Goal: Task Accomplishment & Management: Manage account settings

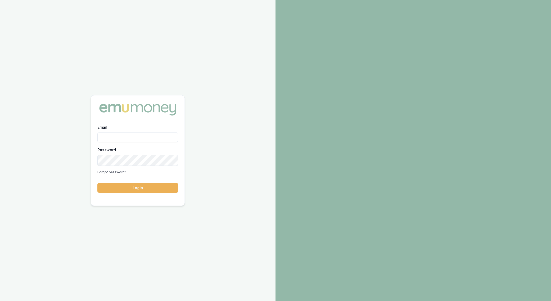
type input "rachael.connors@emumoney.com.au"
click at [148, 192] on button "Login" at bounding box center [137, 188] width 81 height 10
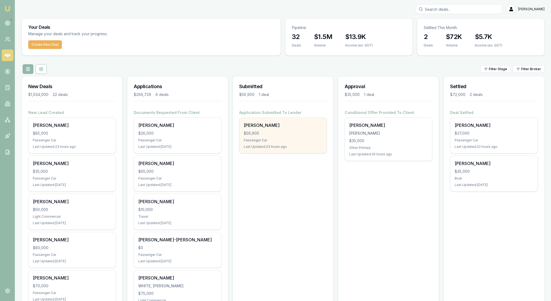
click at [301, 153] on div "[PERSON_NAME] $56,900 Passenger Car Last Updated: 23 hours ago" at bounding box center [282, 136] width 87 height 36
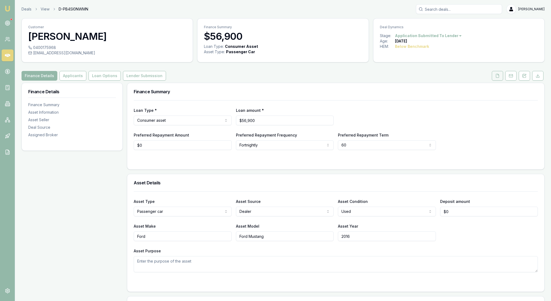
click at [495, 78] on icon at bounding box center [497, 76] width 4 height 4
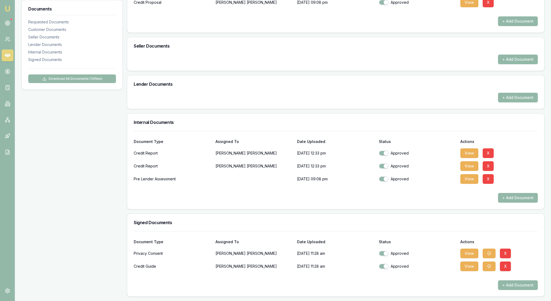
scroll to position [276, 0]
click at [474, 158] on button "View" at bounding box center [469, 154] width 18 height 10
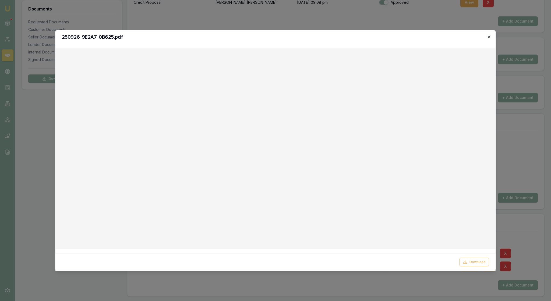
click at [488, 36] on icon "button" at bounding box center [489, 37] width 4 height 4
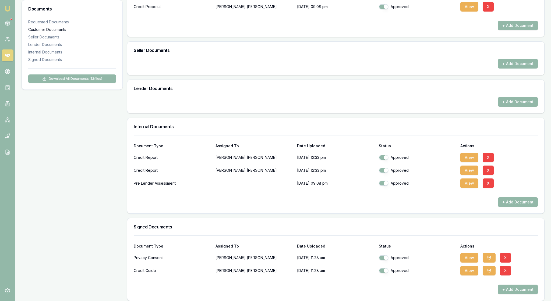
scroll to position [253, 0]
click at [6, 24] on icon at bounding box center [7, 22] width 5 height 5
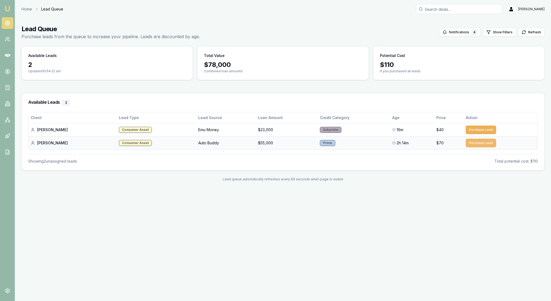
click at [479, 147] on button "Purchase Lead" at bounding box center [481, 143] width 30 height 9
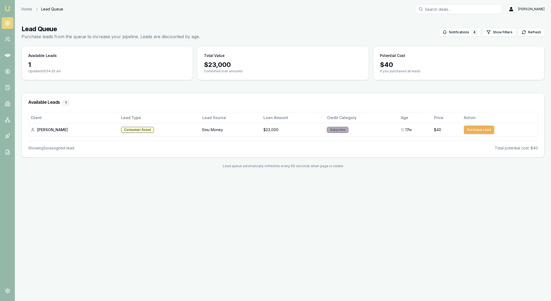
click at [10, 6] on img at bounding box center [7, 8] width 6 height 6
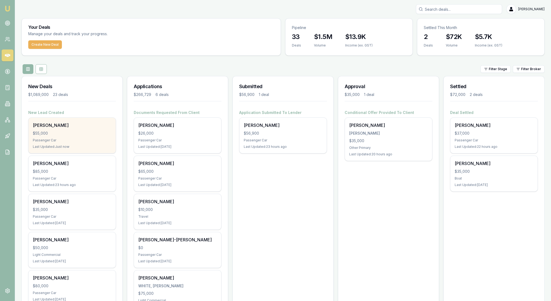
click at [80, 153] on div "[PERSON_NAME] $55,000 Passenger Car Last Updated: Just now" at bounding box center [72, 136] width 87 height 36
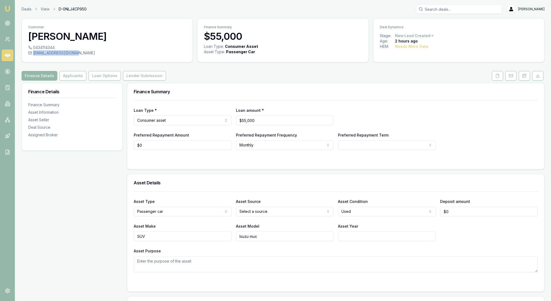
drag, startPoint x: 95, startPoint y: 60, endPoint x: 38, endPoint y: 60, distance: 56.5
click at [38, 56] on div "flippz_84@hotmail.com" at bounding box center [107, 52] width 158 height 5
copy div "flippz_84@hotmail.com"
click at [522, 78] on icon at bounding box center [524, 76] width 4 height 4
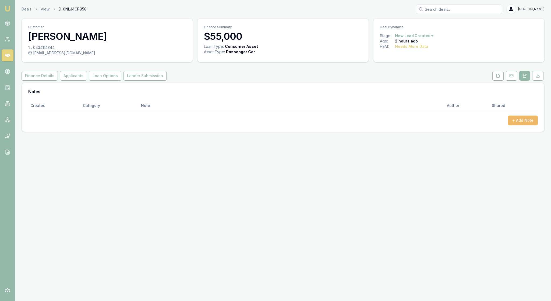
click at [515, 125] on button "+ Add Note" at bounding box center [523, 121] width 30 height 10
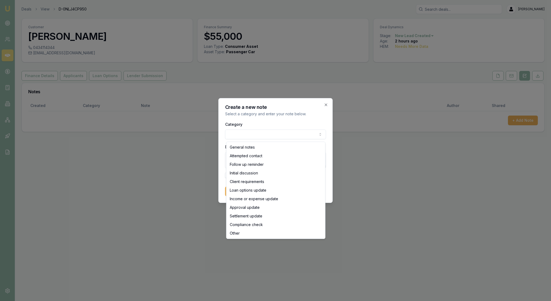
click at [318, 133] on body "Emu Broker Deals View D-0NLJ4CP950 Rachael Connors Toggle Menu Customer Kylie H…" at bounding box center [275, 150] width 551 height 301
select select "ATTEMPTED_CONTACT"
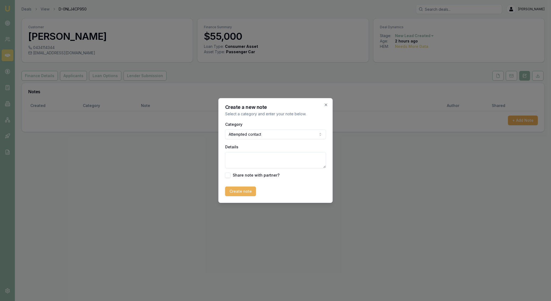
click at [241, 160] on textarea "Details" at bounding box center [275, 160] width 101 height 16
type textarea "LMTC on mobile"
click at [245, 196] on button "Create note" at bounding box center [240, 192] width 31 height 10
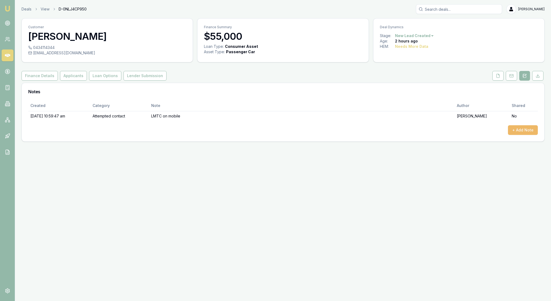
click at [525, 135] on button "+ Add Note" at bounding box center [523, 130] width 30 height 10
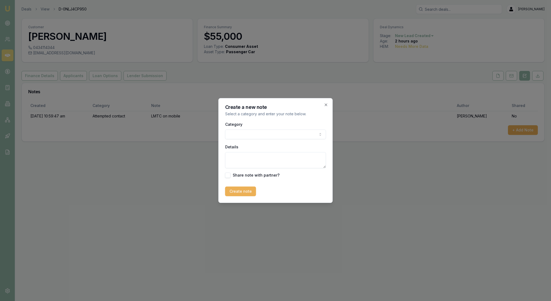
click at [315, 135] on body "Emu Broker Deals View D-0NLJ4CP950 Rachael Connors Toggle Menu Customer Kylie H…" at bounding box center [275, 150] width 551 height 301
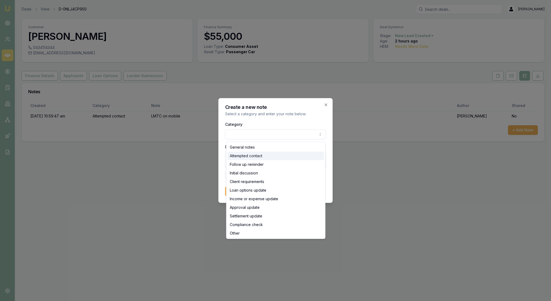
select select "ATTEMPTED_CONTACT"
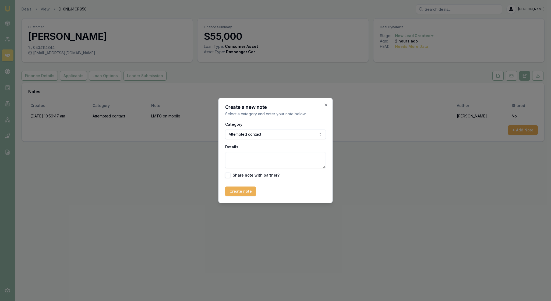
click at [284, 166] on textarea "Details" at bounding box center [275, 160] width 101 height 16
type textarea "Emailed the client with my contact details"
click at [256, 194] on button "Create note" at bounding box center [240, 192] width 31 height 10
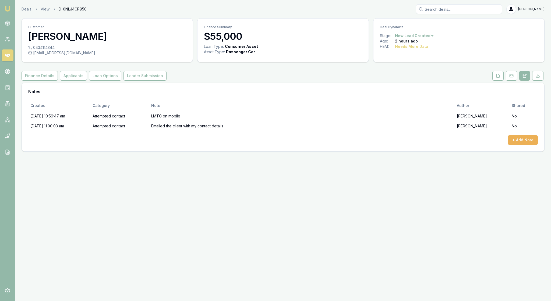
click at [9, 12] on img at bounding box center [7, 8] width 6 height 6
